Goal: Information Seeking & Learning: Check status

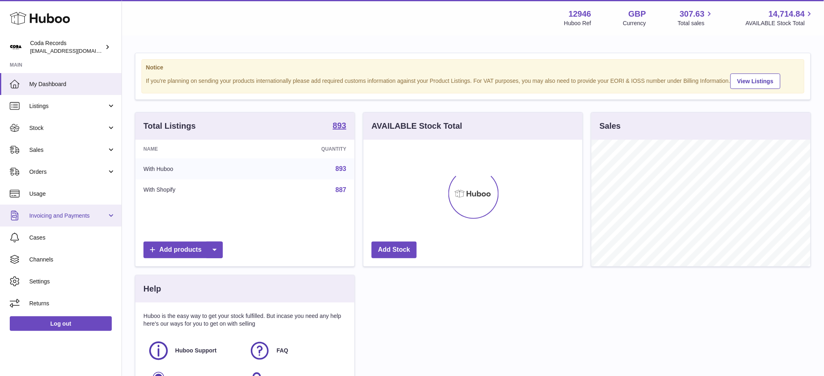
scroll to position [126, 219]
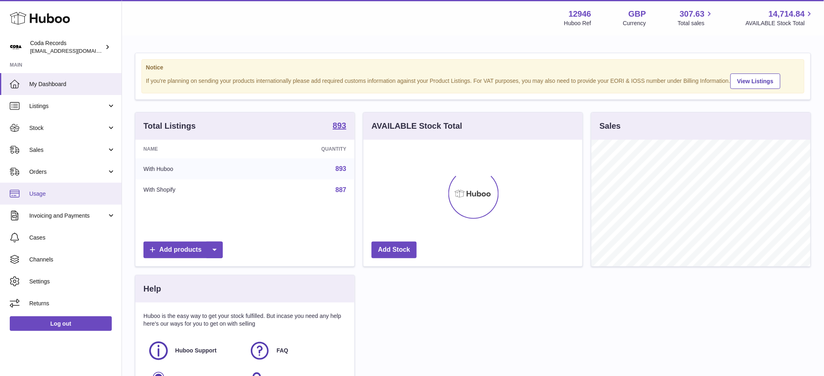
click at [52, 196] on span "Usage" at bounding box center [72, 194] width 86 height 8
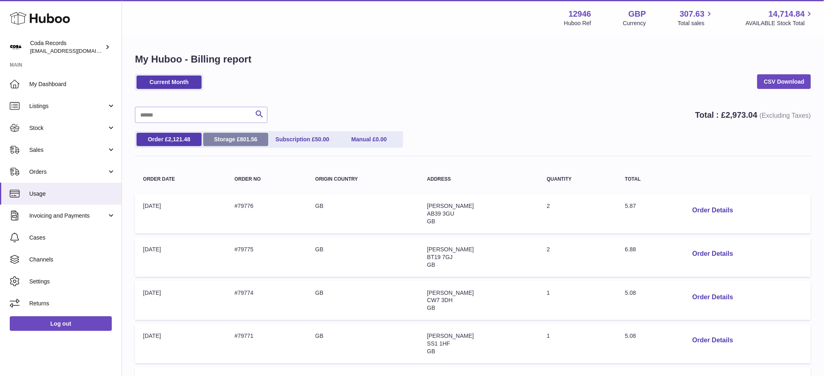
click at [237, 139] on link "Storage £ 801.56" at bounding box center [235, 139] width 65 height 13
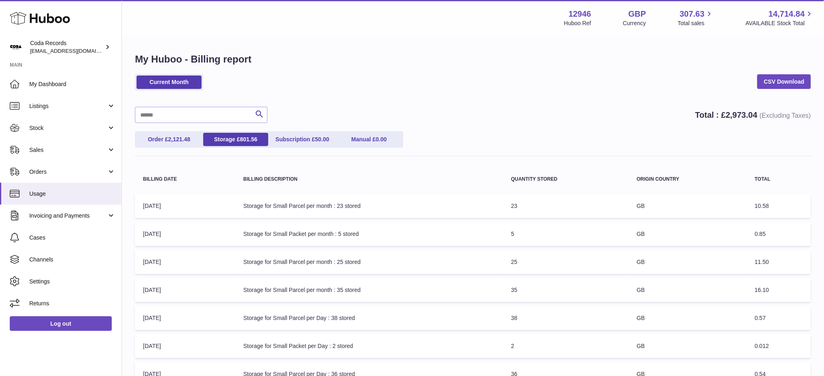
drag, startPoint x: 230, startPoint y: 146, endPoint x: 272, endPoint y: 155, distance: 42.9
click at [230, 146] on link "Storage £ 801.56" at bounding box center [235, 139] width 65 height 13
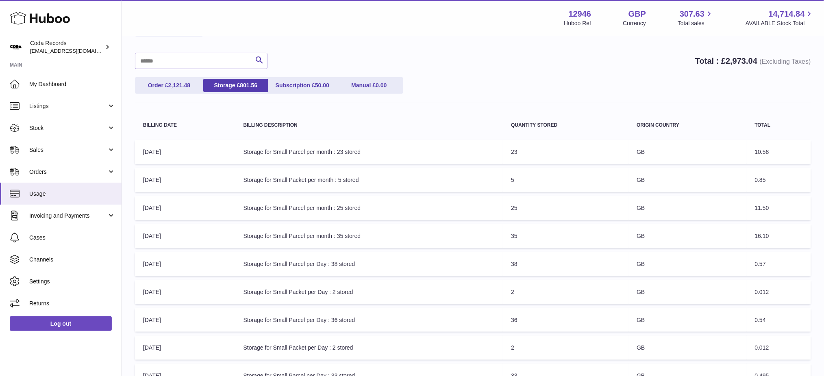
scroll to position [180, 0]
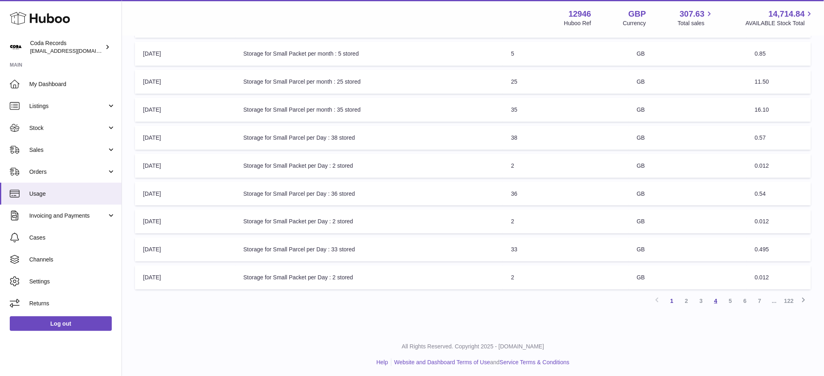
click at [718, 299] on link "4" at bounding box center [716, 301] width 15 height 15
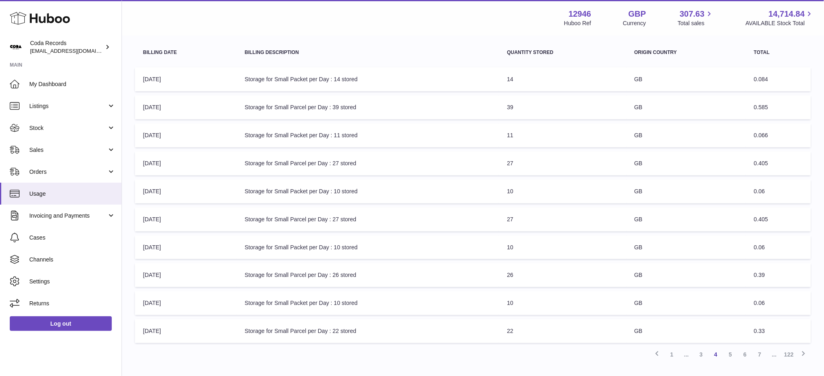
scroll to position [180, 0]
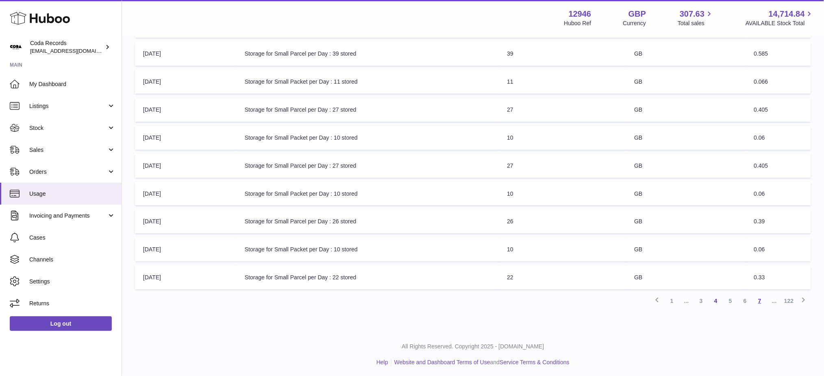
click at [754, 300] on link "7" at bounding box center [759, 301] width 15 height 15
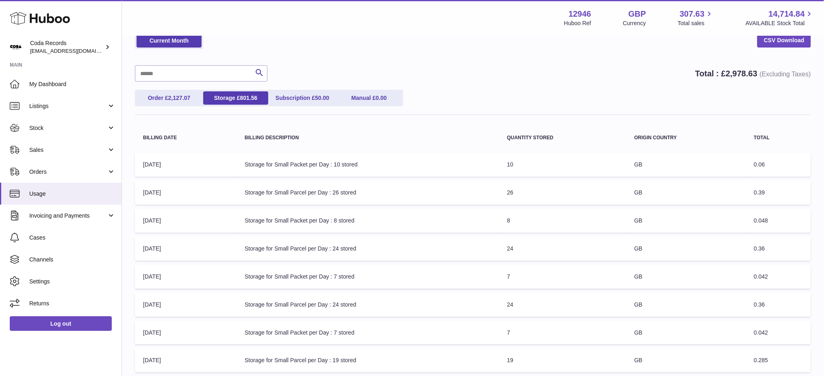
scroll to position [108, 0]
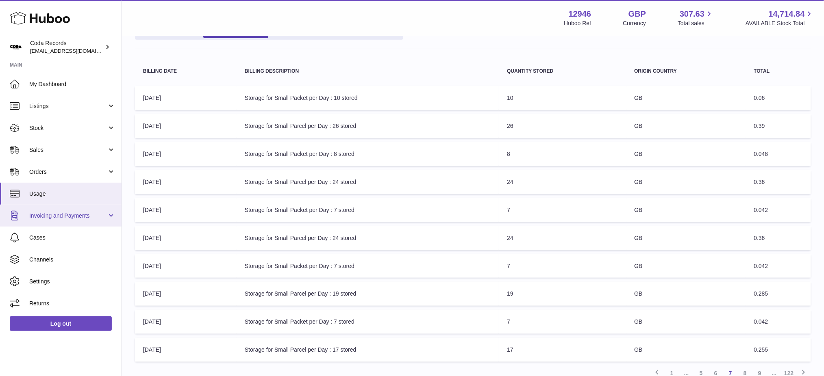
click at [43, 221] on link "Invoicing and Payments" at bounding box center [61, 216] width 122 height 22
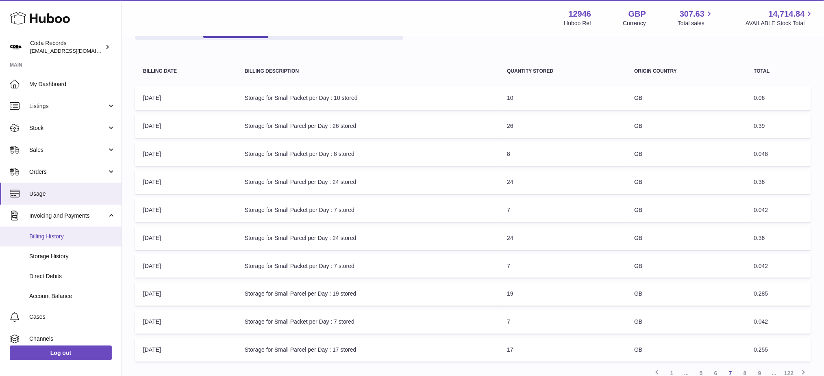
click at [72, 235] on span "Billing History" at bounding box center [72, 237] width 86 height 8
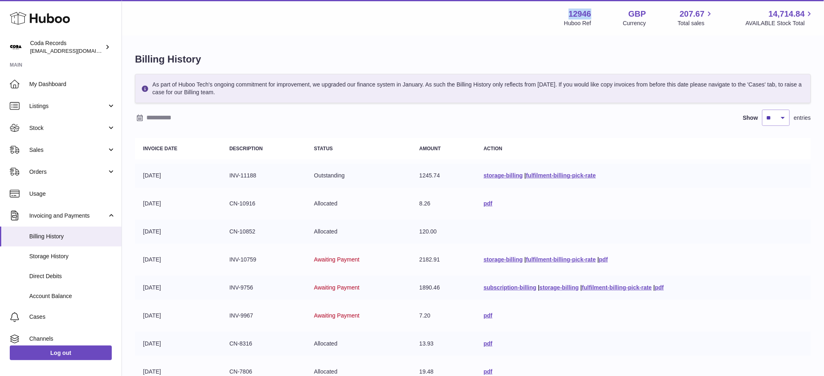
drag, startPoint x: 592, startPoint y: 13, endPoint x: 557, endPoint y: 13, distance: 35.0
click at [564, 13] on div "12946 Huboo Ref GBP Currency 207.67 Total sales 14,714.84 AVAILABLE Stock Total" at bounding box center [689, 18] width 250 height 19
copy strong "12946"
click at [61, 215] on span "Invoicing and Payments" at bounding box center [68, 216] width 78 height 8
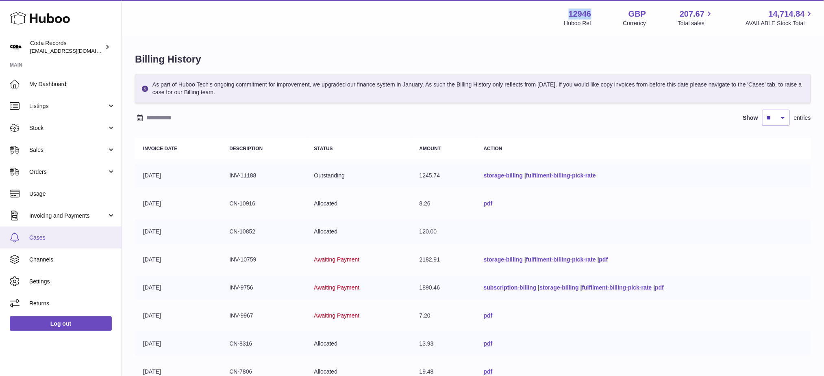
click at [67, 237] on span "Cases" at bounding box center [72, 238] width 86 height 8
click at [66, 217] on span "Invoicing and Payments" at bounding box center [68, 216] width 78 height 8
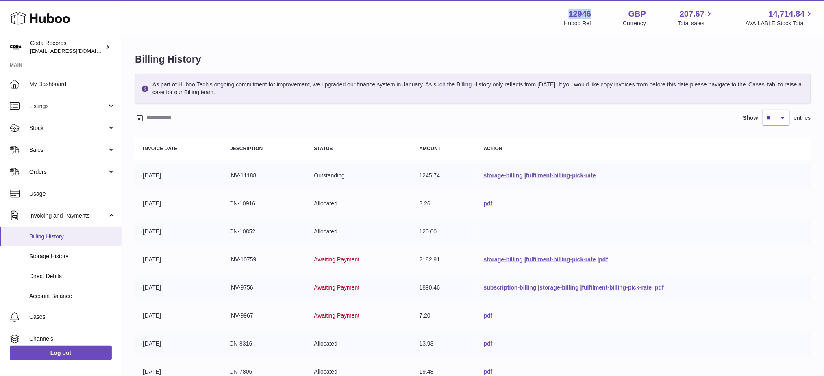
click at [69, 243] on link "Billing History" at bounding box center [61, 237] width 122 height 20
click at [57, 257] on span "Storage History" at bounding box center [72, 257] width 86 height 8
click at [46, 191] on span "Usage" at bounding box center [72, 194] width 86 height 8
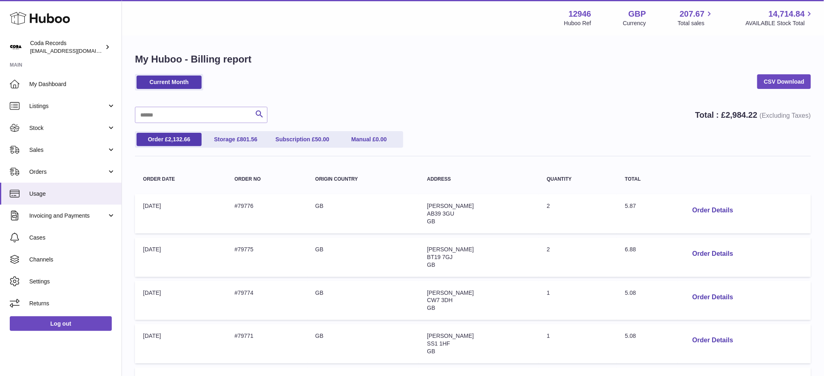
click at [222, 150] on div "Order £ 2,132.66 Storage £ 801.56 Subscription £ 50.00 Manual £ 0.00" at bounding box center [473, 143] width 676 height 25
click at [230, 137] on link "Storage £ 801.56" at bounding box center [235, 139] width 65 height 13
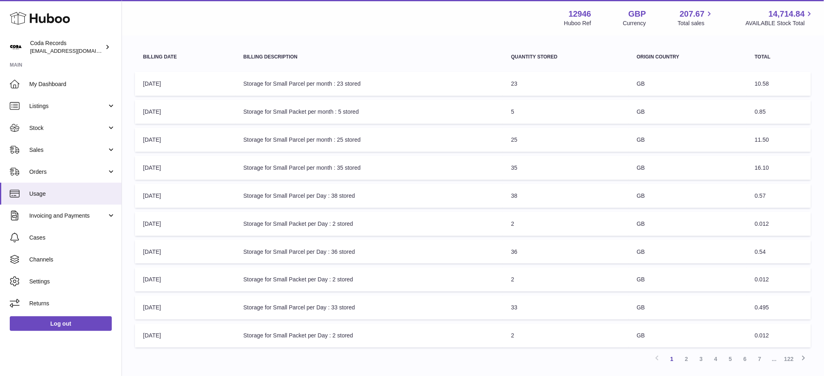
scroll to position [180, 0]
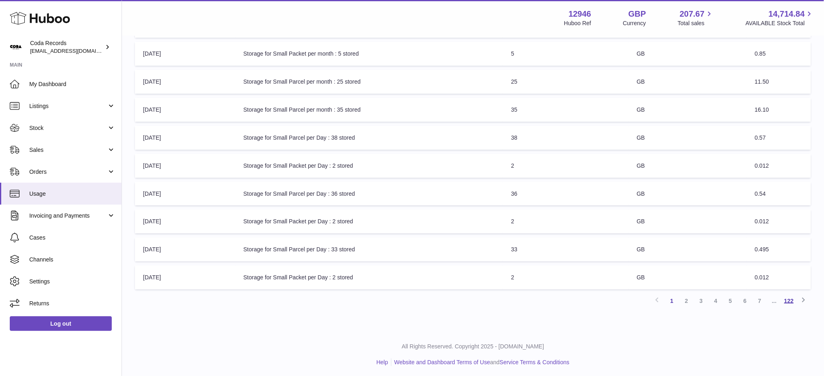
click at [790, 300] on link "122" at bounding box center [789, 301] width 15 height 15
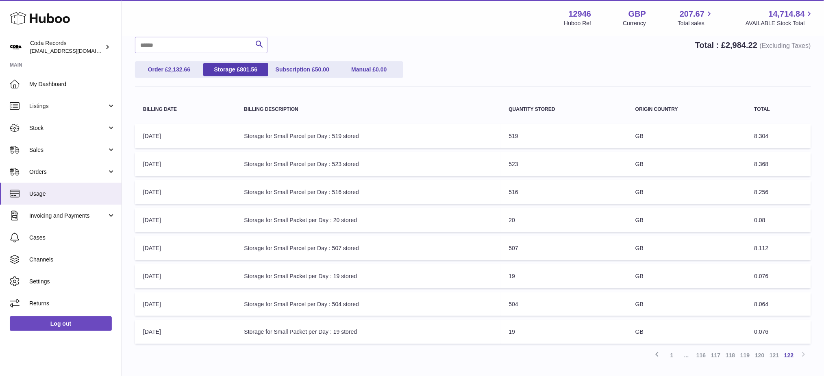
scroll to position [125, 0]
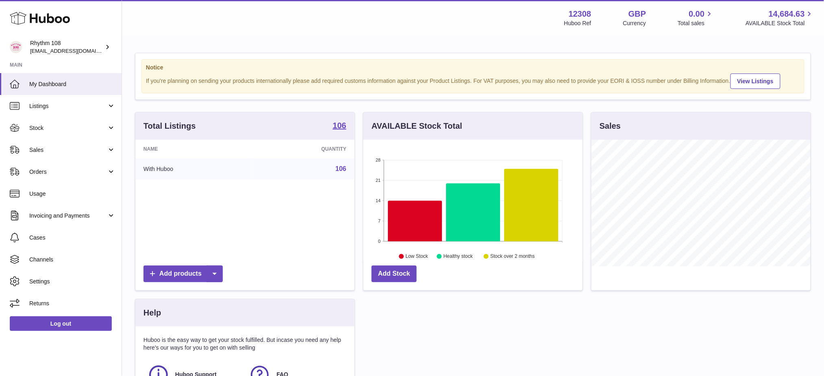
scroll to position [126, 219]
